Goal: Task Accomplishment & Management: Manage account settings

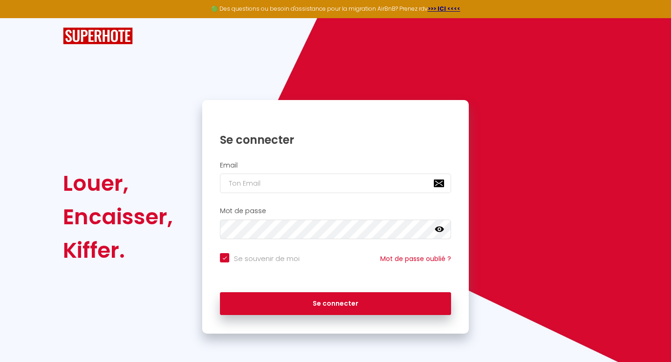
checkbox input "true"
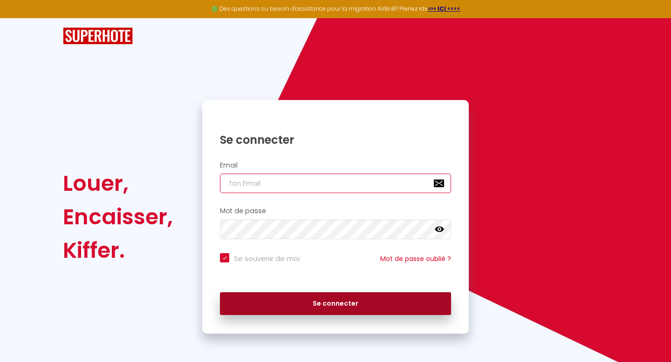
type input "[EMAIL_ADDRESS][DOMAIN_NAME]"
click at [353, 306] on button "Se connecter" at bounding box center [335, 303] width 231 height 23
checkbox input "true"
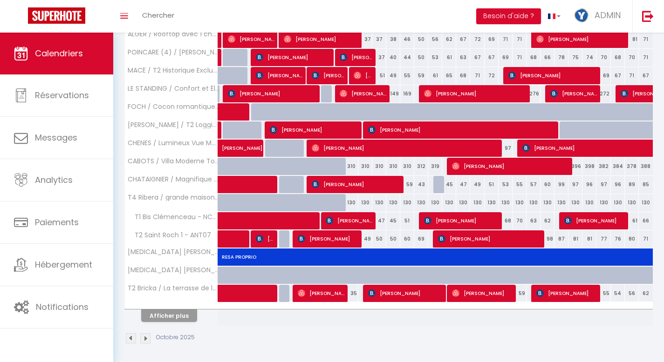
scroll to position [257, 0]
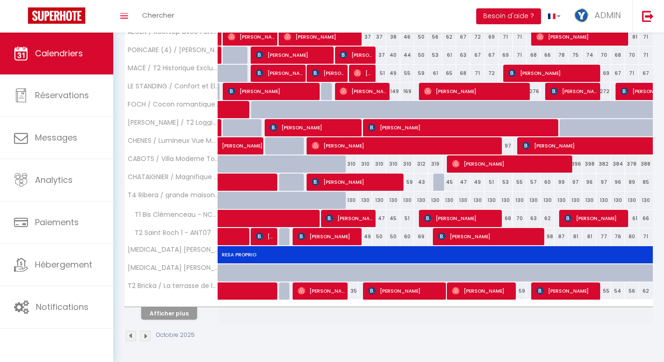
click at [145, 336] on img at bounding box center [145, 336] width 10 height 10
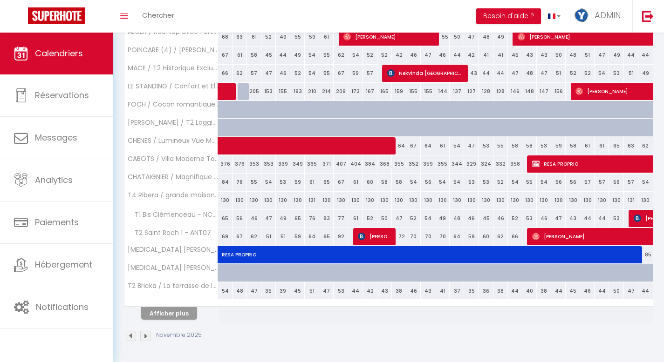
click at [146, 333] on img at bounding box center [145, 336] width 10 height 10
